Goal: Find specific page/section: Find specific page/section

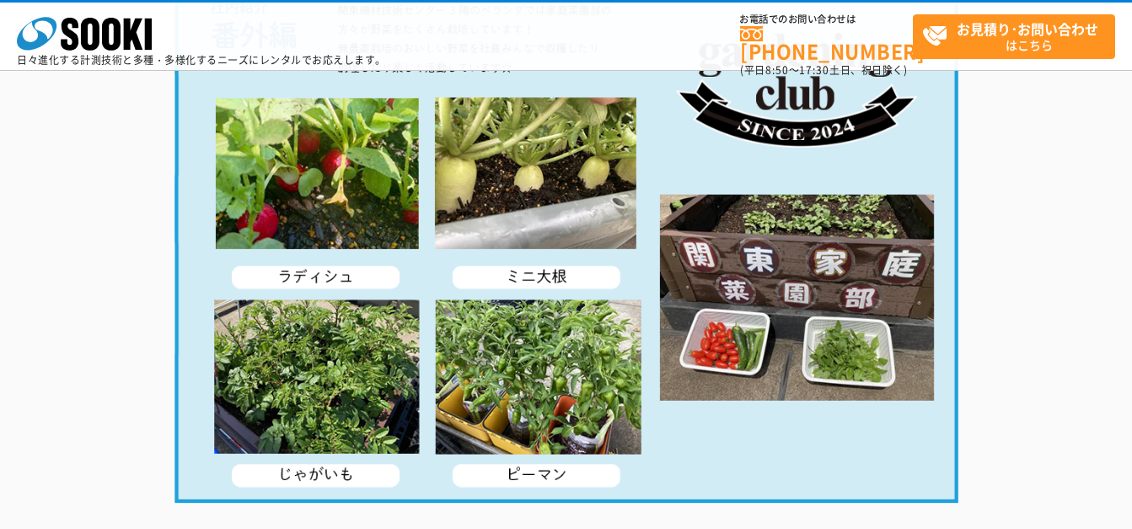
scroll to position [3407, 0]
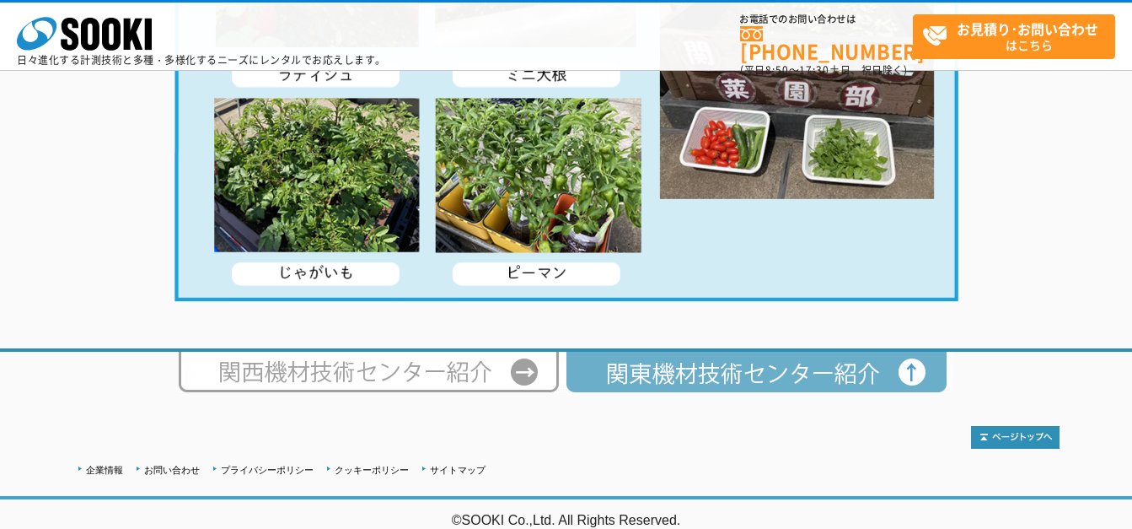
click at [698, 376] on img at bounding box center [760, 372] width 388 height 40
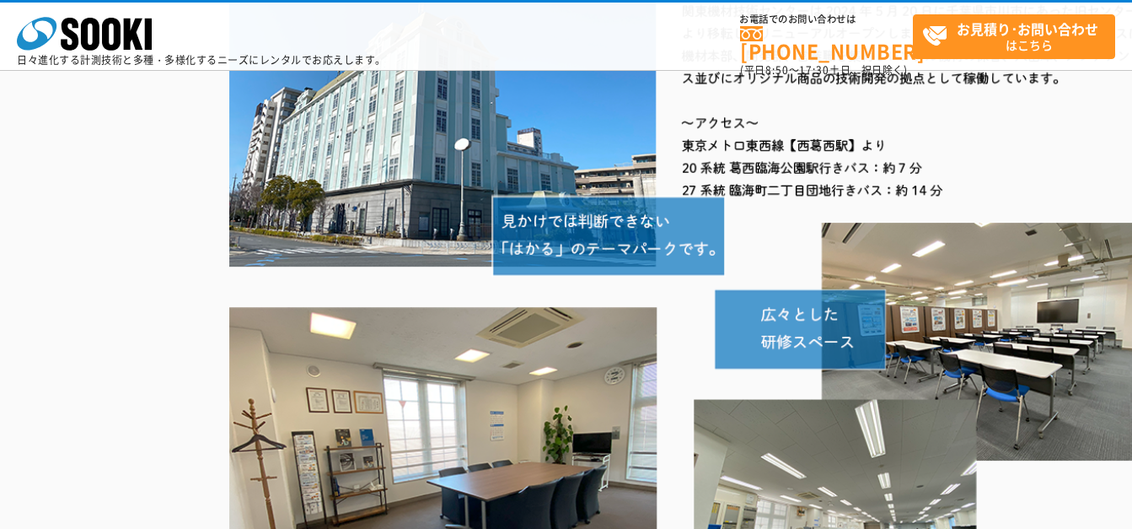
scroll to position [70, 0]
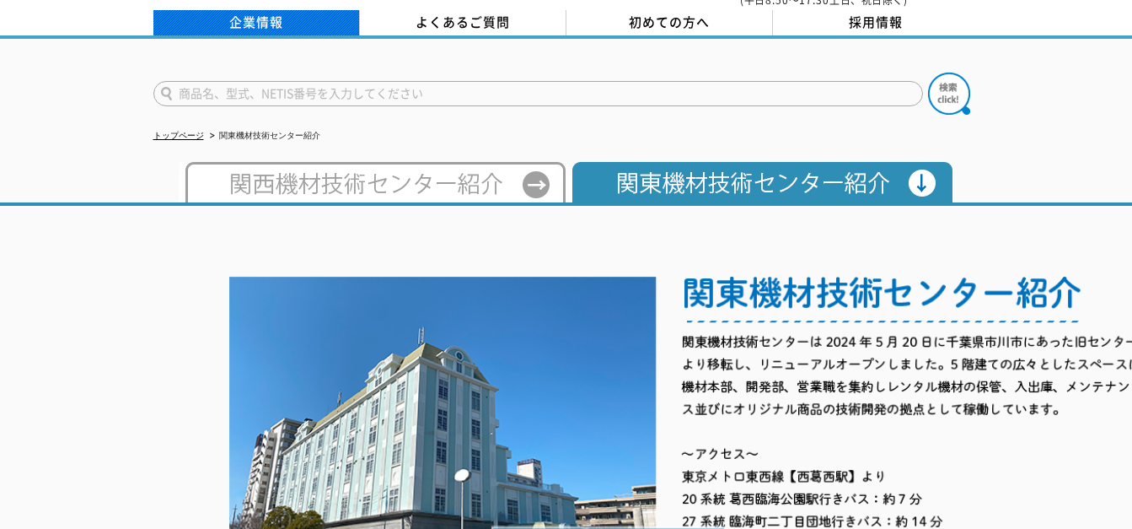
click at [278, 11] on link "企業情報" at bounding box center [256, 22] width 207 height 25
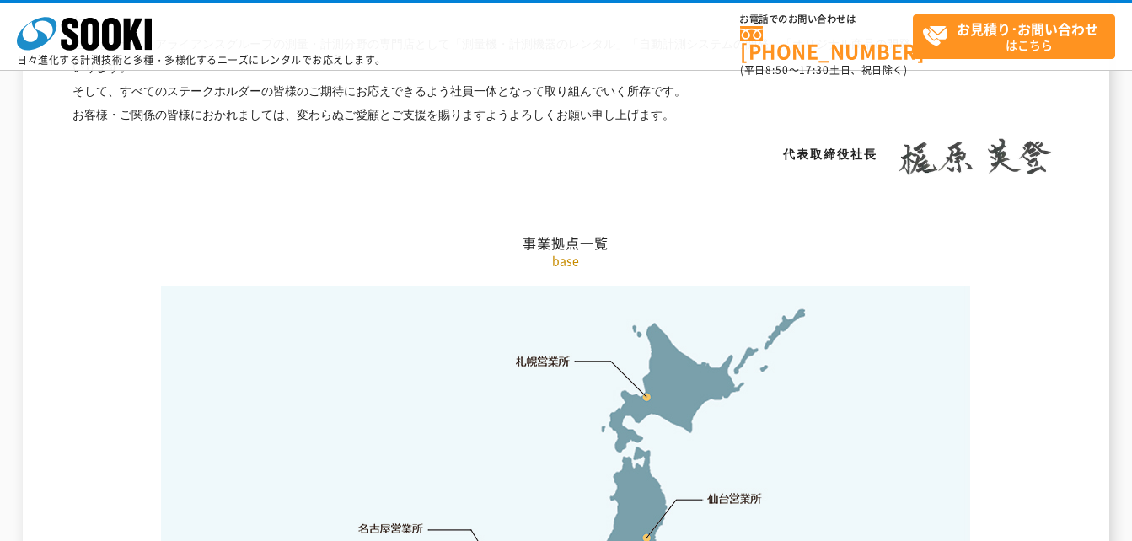
scroll to position [3541, 0]
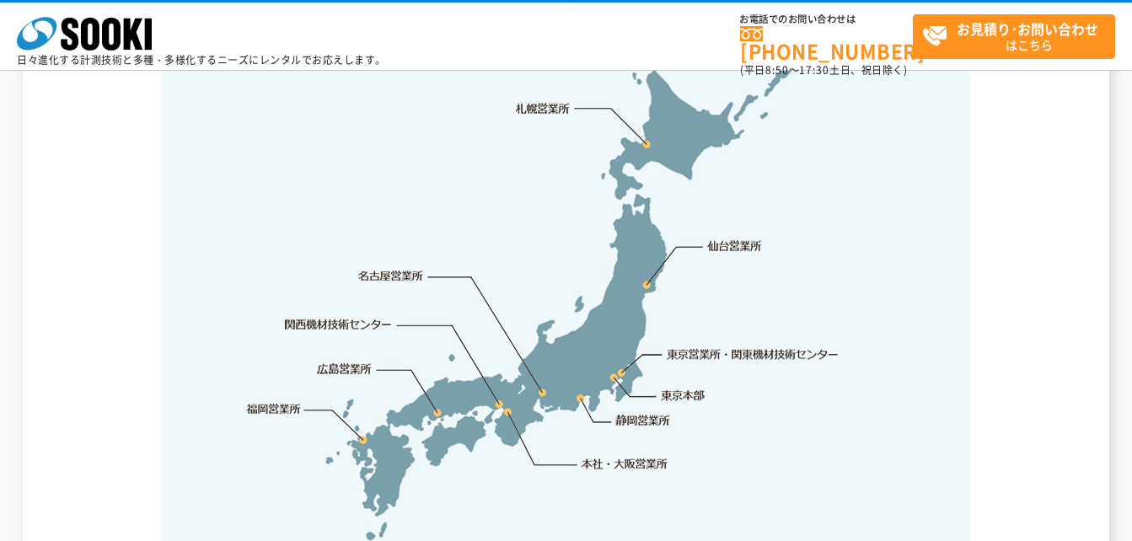
click at [695, 346] on link "東京営業所・関東機材技術センター" at bounding box center [754, 354] width 173 height 17
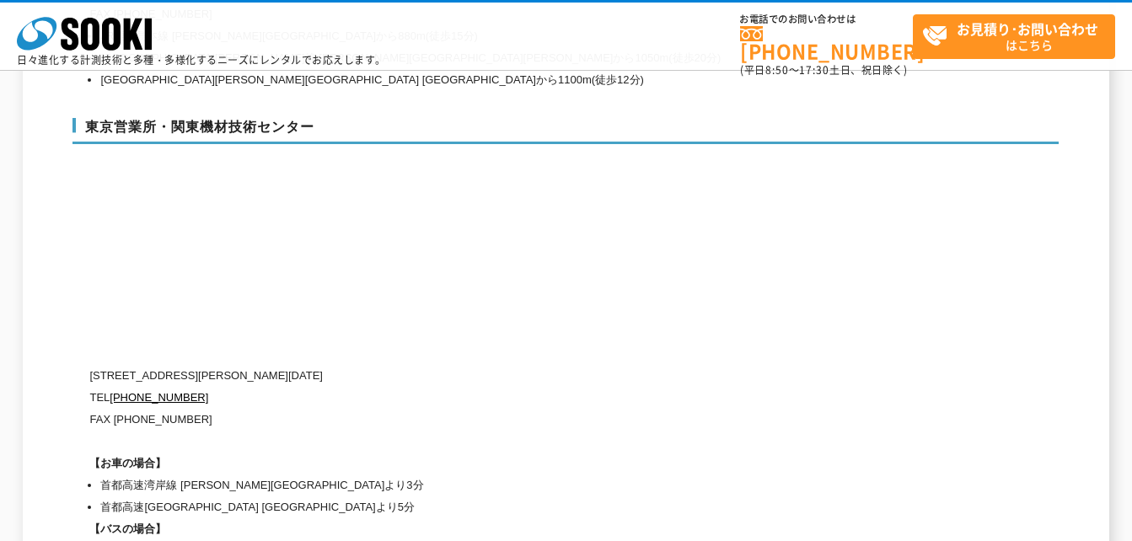
scroll to position [7124, 0]
